Goal: Information Seeking & Learning: Learn about a topic

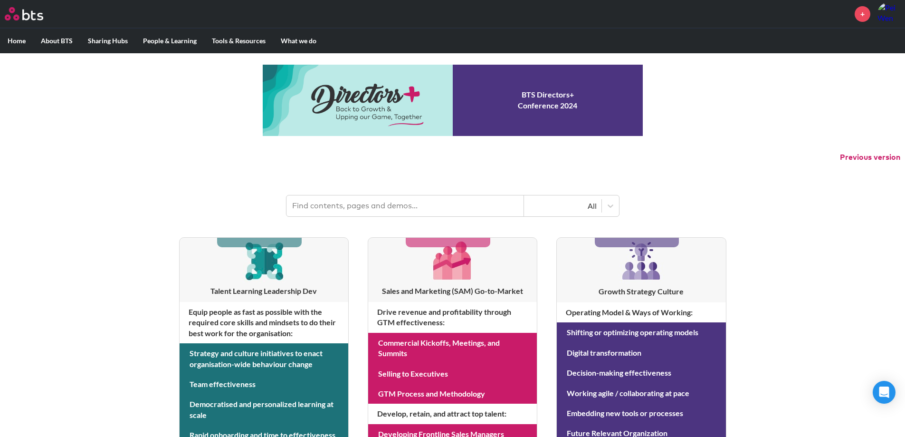
click at [366, 204] on input "text" at bounding box center [405, 205] width 238 height 21
click at [364, 209] on input "text" at bounding box center [405, 205] width 238 height 21
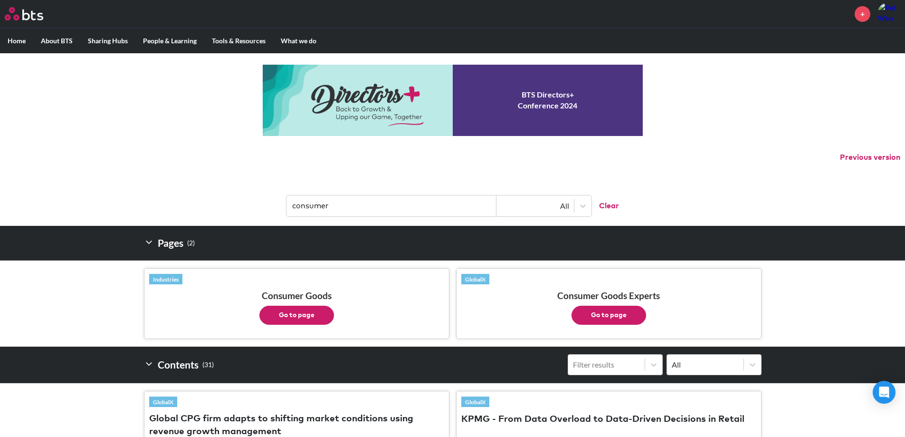
type input "consumer"
click at [310, 315] on button "Go to page" at bounding box center [296, 314] width 75 height 19
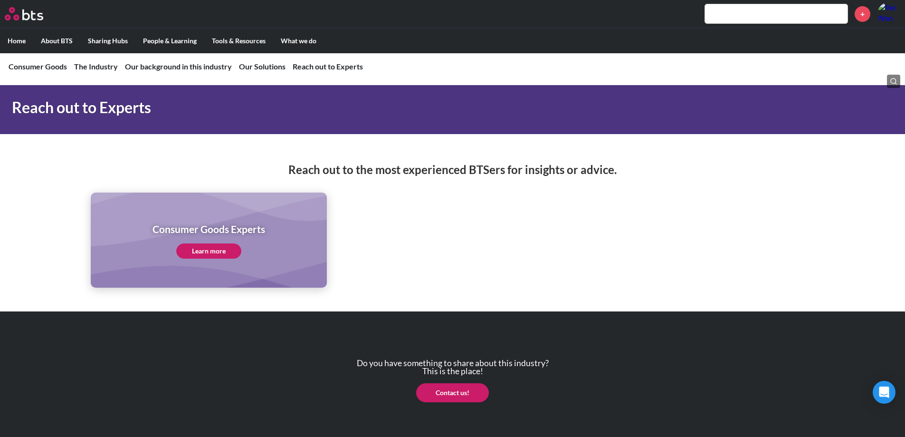
scroll to position [4916, 0]
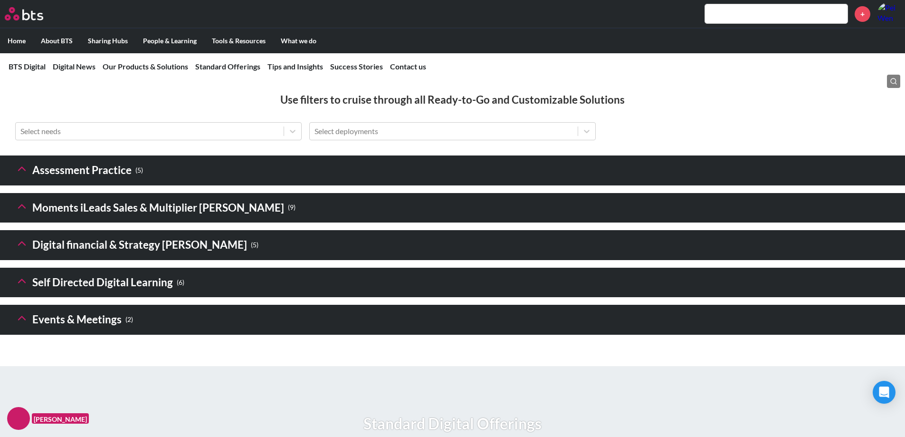
scroll to position [1330, 0]
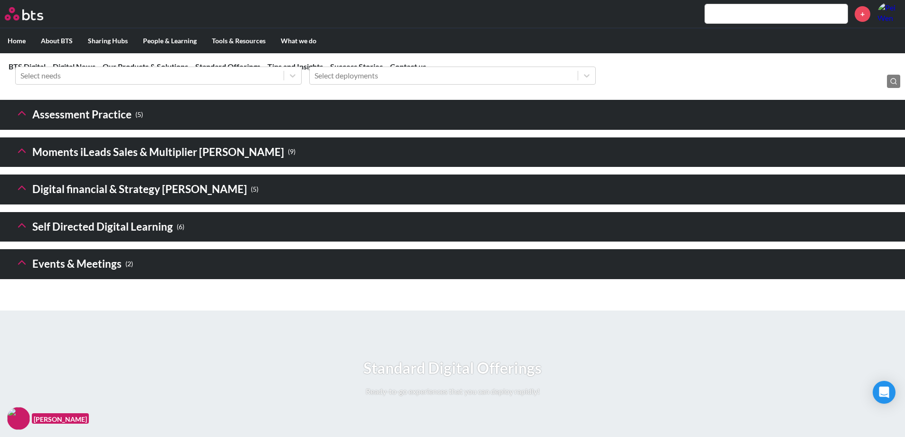
click at [126, 270] on small "( 2 )" at bounding box center [129, 263] width 8 height 13
click at [18, 269] on icon at bounding box center [21, 262] width 13 height 13
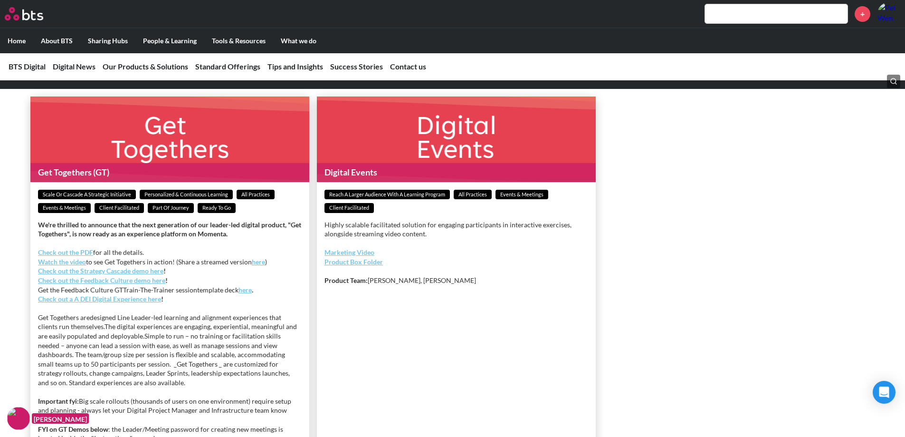
scroll to position [1473, 0]
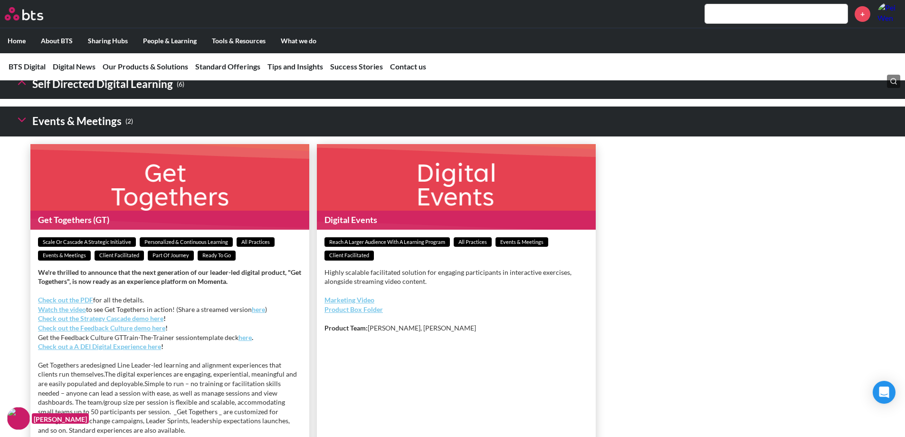
click at [133, 95] on h3 "Self Directed Digital Learning ( 6 )" at bounding box center [99, 84] width 169 height 20
click at [21, 89] on icon at bounding box center [21, 82] width 13 height 13
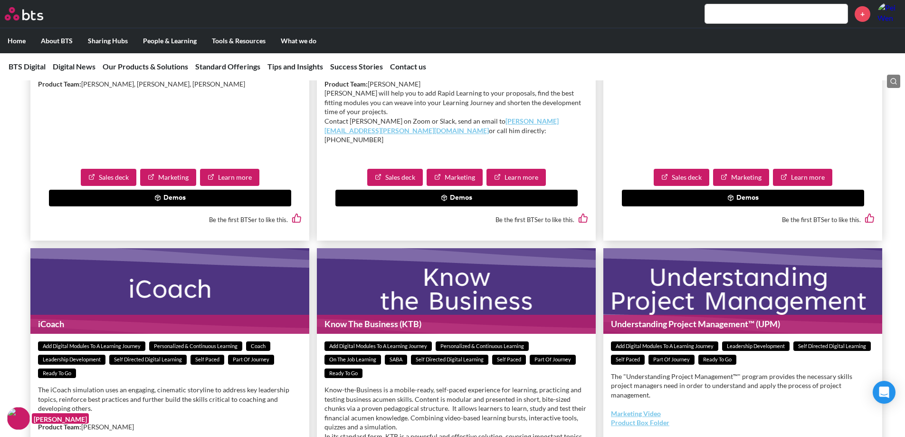
scroll to position [1568, 0]
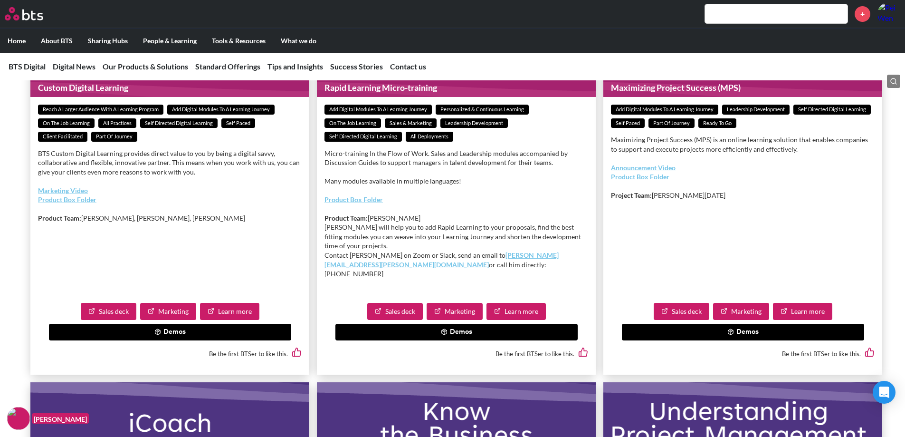
click at [894, 227] on ul "Custom Digital Learning Reach a Larger Audience With a Learning Program Add Dig…" at bounding box center [456, 382] width 882 height 742
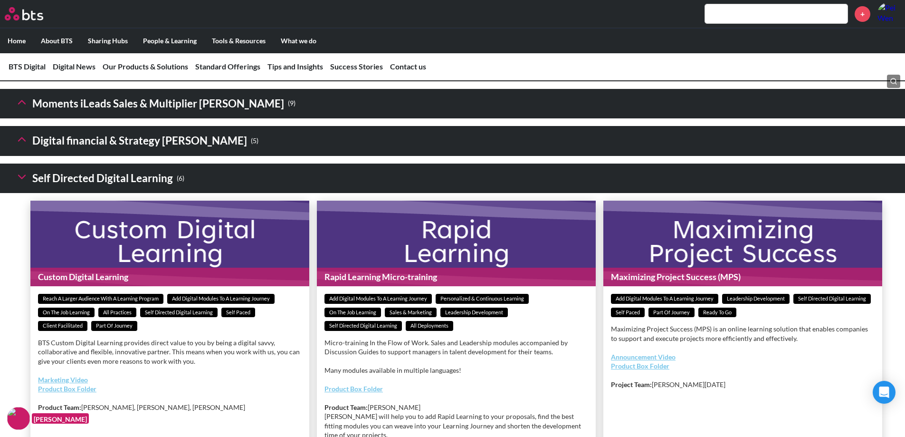
scroll to position [1378, 0]
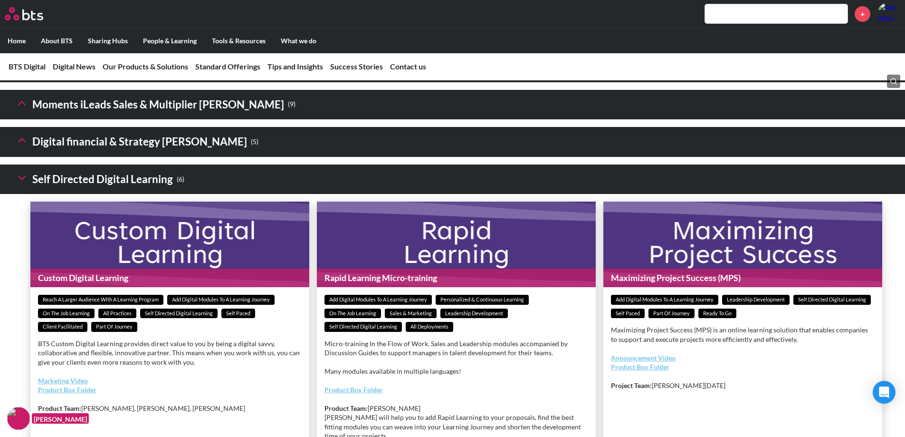
click at [164, 152] on h3 "Digital financial & Strategy Sims ( 5 )" at bounding box center [136, 142] width 243 height 20
click at [26, 147] on icon at bounding box center [21, 139] width 13 height 13
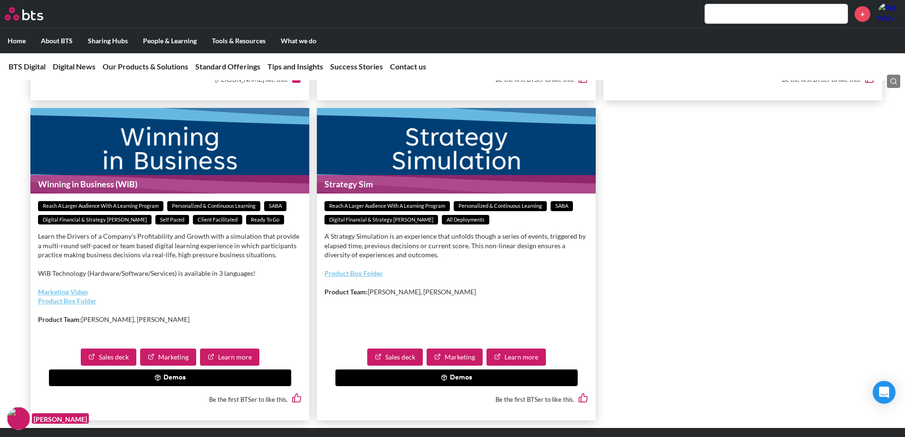
scroll to position [1805, 0]
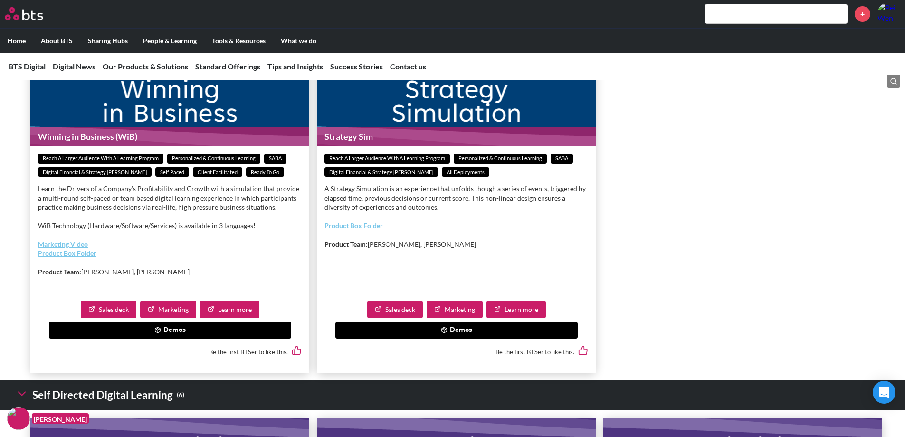
click at [188, 339] on button "Demos" at bounding box center [170, 330] width 242 height 17
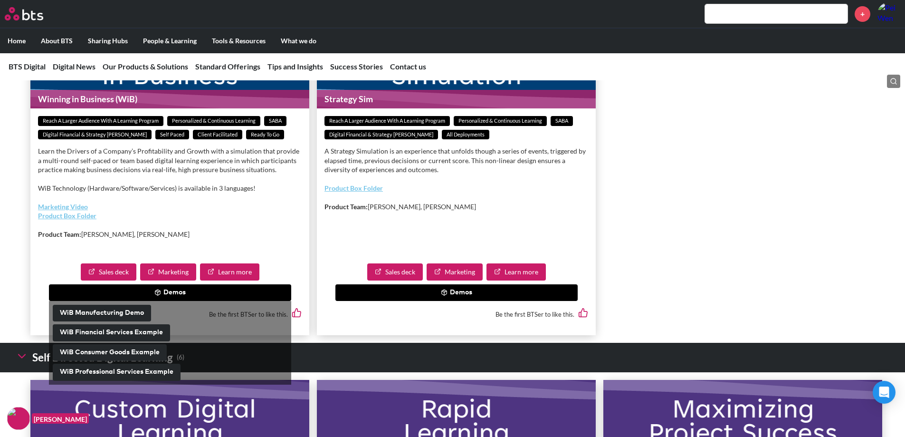
scroll to position [1900, 0]
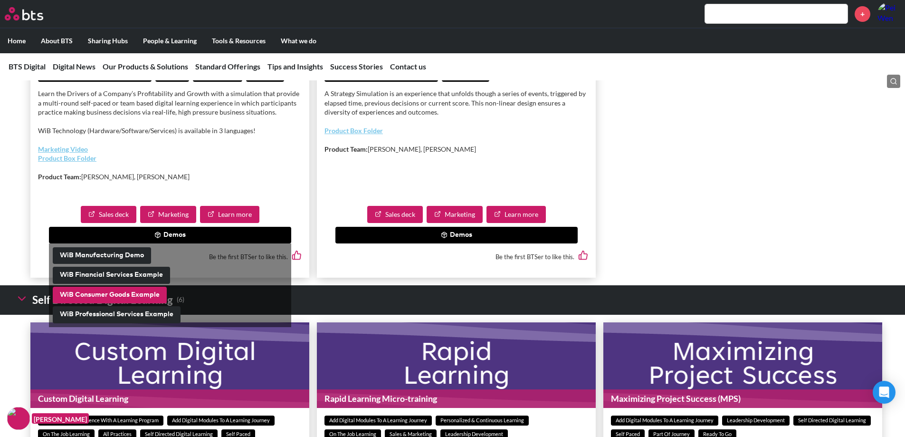
click at [152, 304] on button "WiB Consumer Goods Example" at bounding box center [110, 294] width 114 height 17
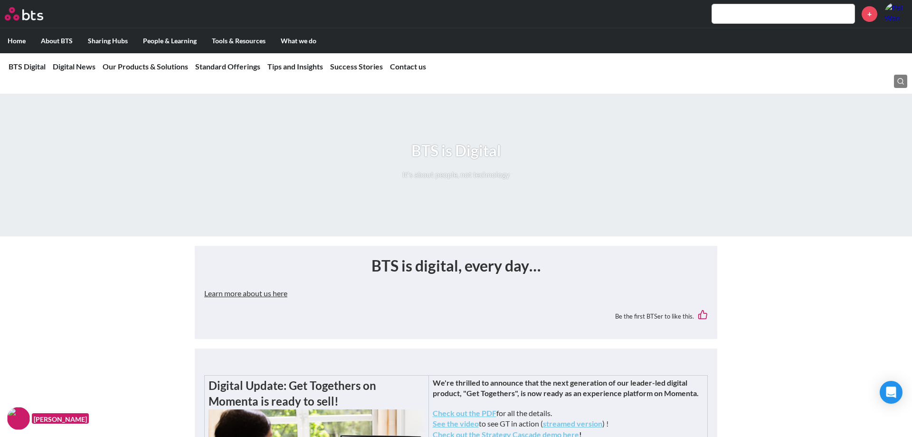
click at [446, 29] on ul "Home About BTS Who we are How we work: Policies, Toolkits and Guidance Internal…" at bounding box center [456, 40] width 912 height 25
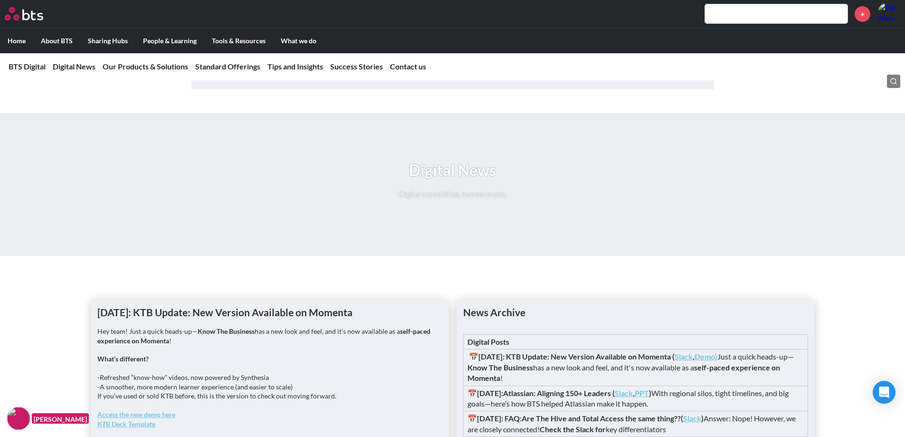
scroll to position [665, 0]
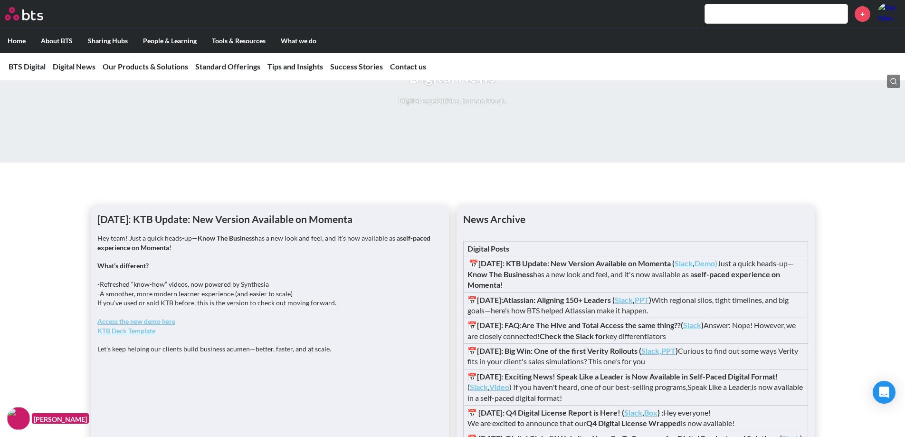
click at [91, 294] on div "25-06-24: KTB Update: New Version Available on Momenta Hey team! Just a quick h…" at bounding box center [270, 362] width 358 height 315
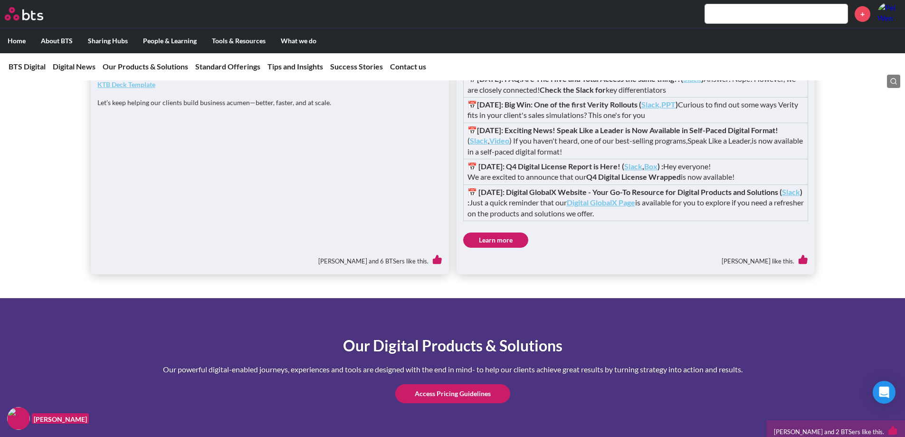
scroll to position [1045, 0]
